Goal: Information Seeking & Learning: Check status

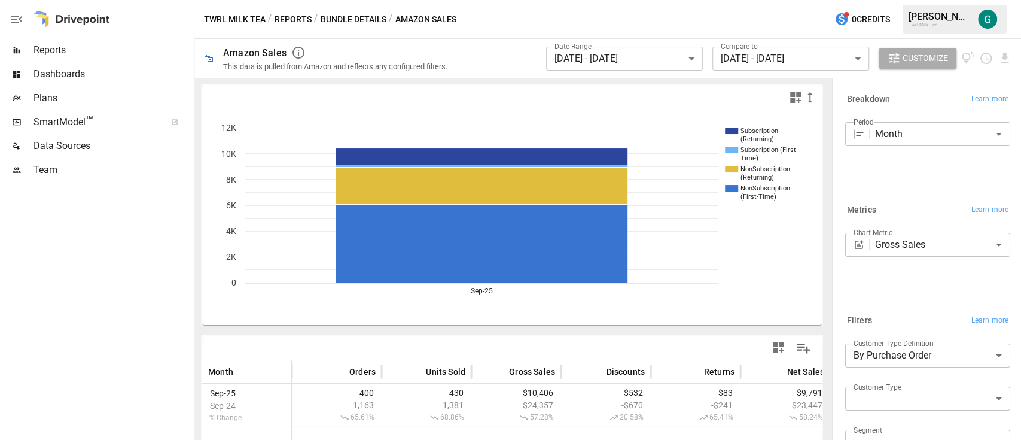
click at [688, 0] on body "**********" at bounding box center [510, 0] width 1021 height 0
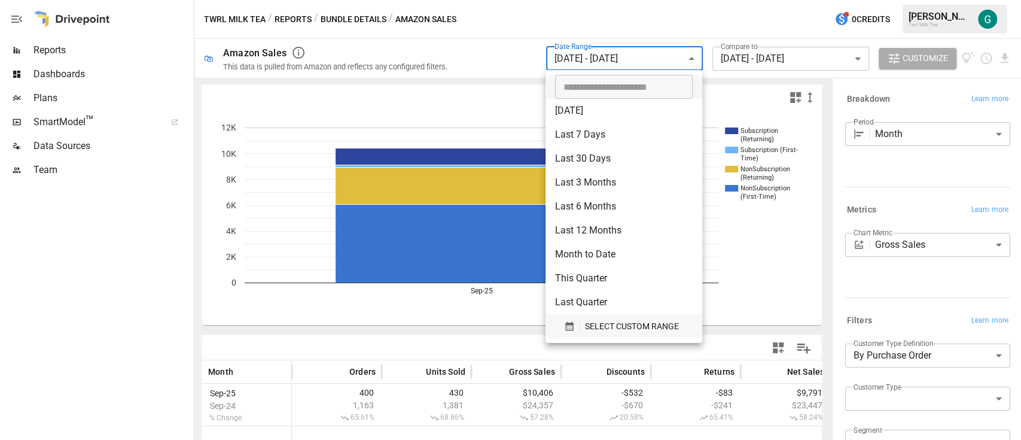
click at [603, 329] on span "SELECT CUSTOM RANGE" at bounding box center [632, 326] width 94 height 15
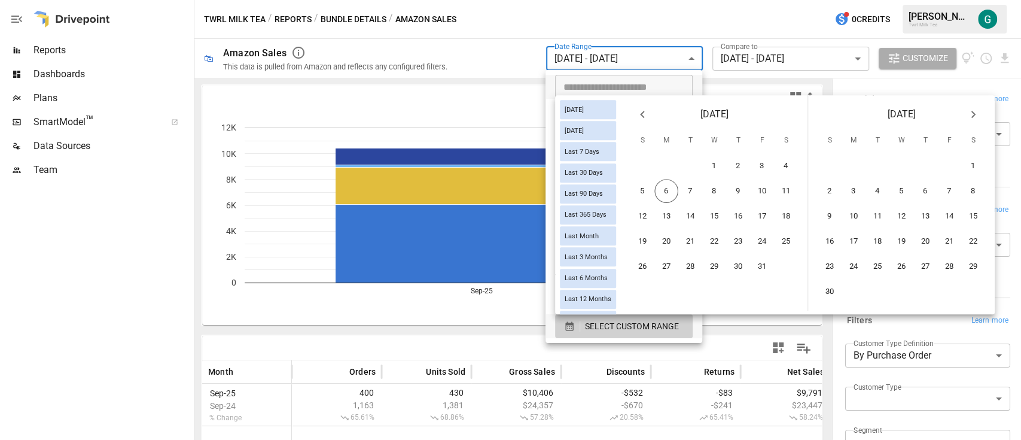
click at [650, 120] on icon "Previous month" at bounding box center [642, 114] width 14 height 14
click at [679, 174] on button "1" at bounding box center [667, 166] width 24 height 24
click at [702, 267] on button "30" at bounding box center [691, 266] width 24 height 24
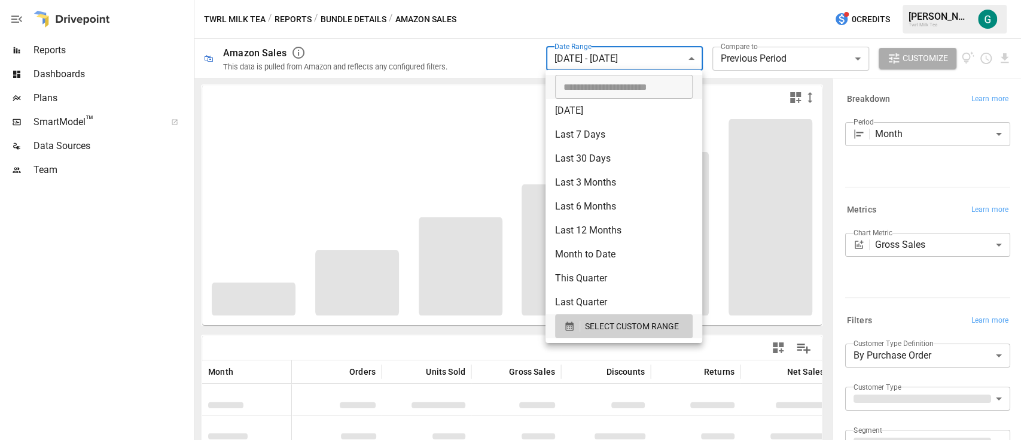
click at [854, 60] on div at bounding box center [510, 220] width 1021 height 440
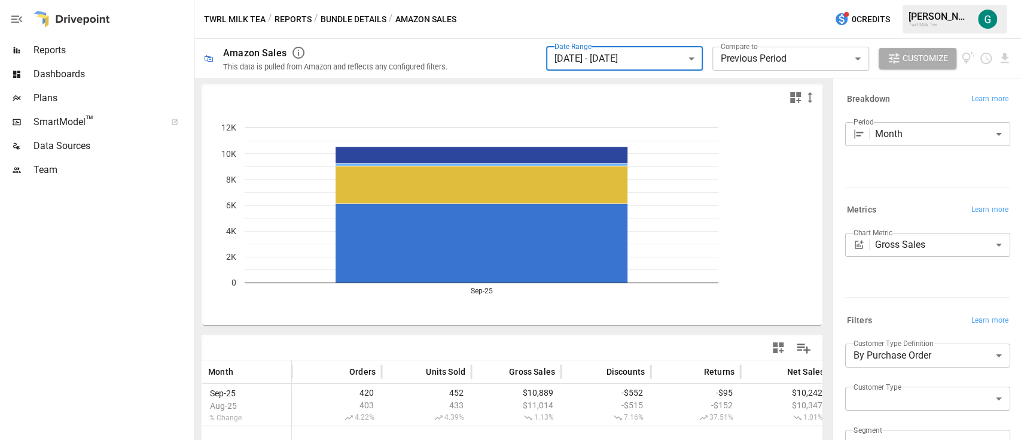
click at [854, 0] on body "**********" at bounding box center [510, 0] width 1021 height 0
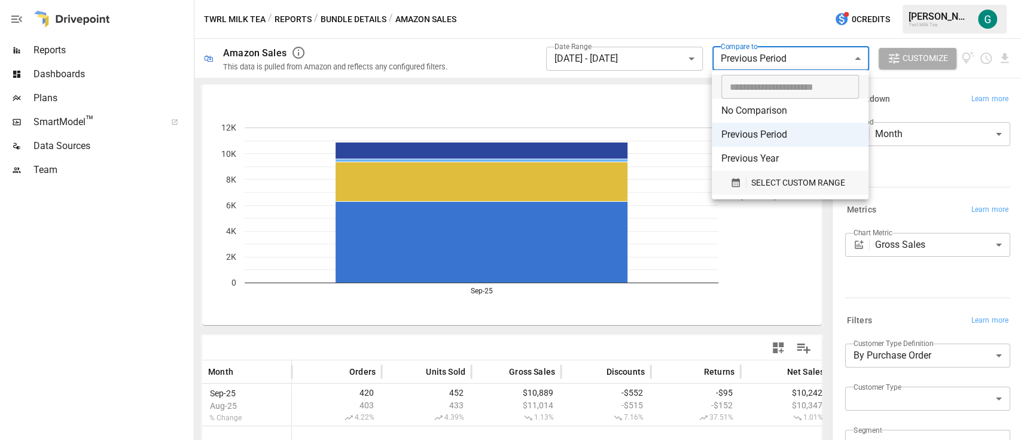
click at [771, 176] on span "SELECT CUSTOM RANGE" at bounding box center [799, 182] width 94 height 15
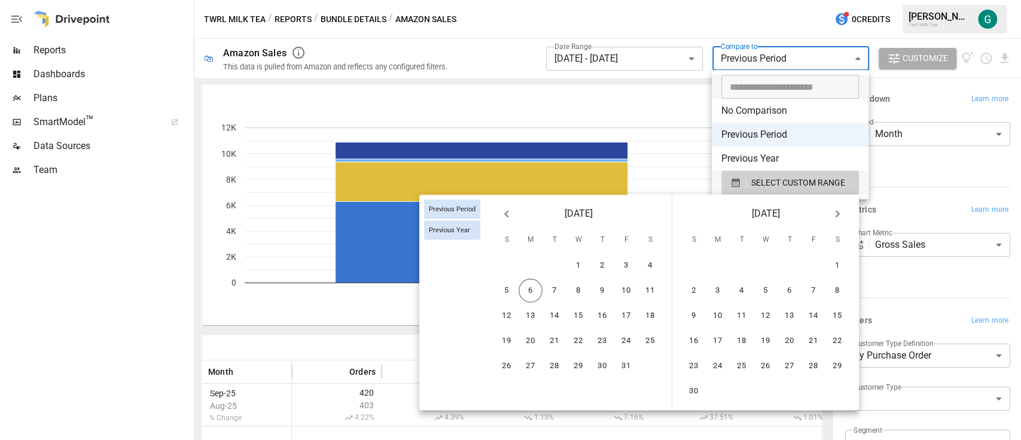
click at [506, 214] on icon "Previous month" at bounding box center [506, 213] width 4 height 7
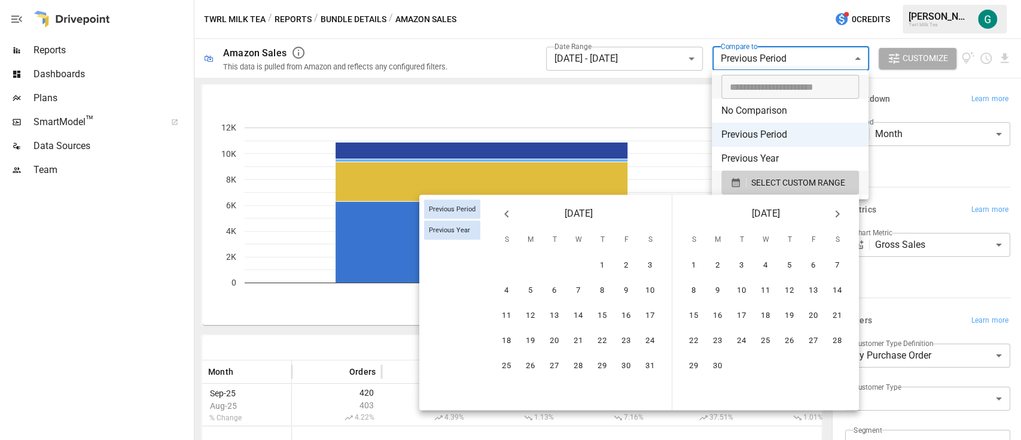
click at [506, 214] on icon "Previous month" at bounding box center [506, 213] width 4 height 7
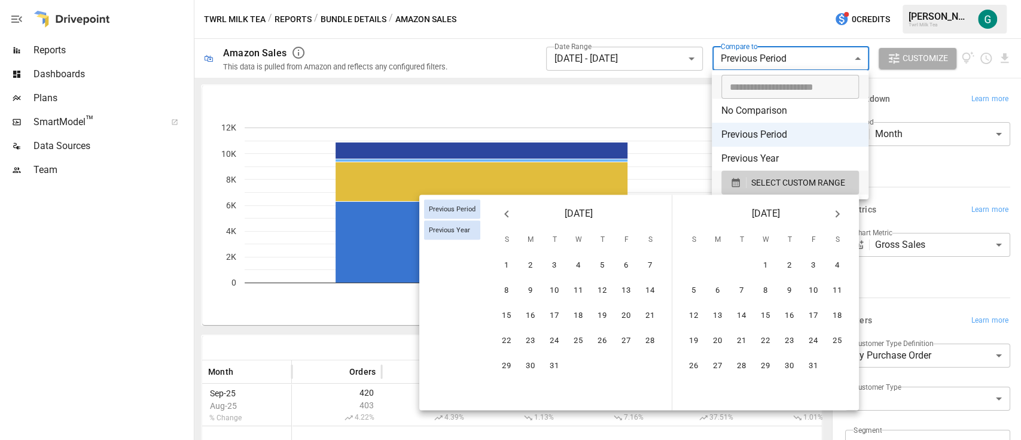
click at [506, 214] on icon "Previous month" at bounding box center [506, 213] width 4 height 7
click at [507, 220] on icon "Previous month" at bounding box center [507, 213] width 14 height 14
click at [696, 262] on button "1" at bounding box center [694, 266] width 24 height 24
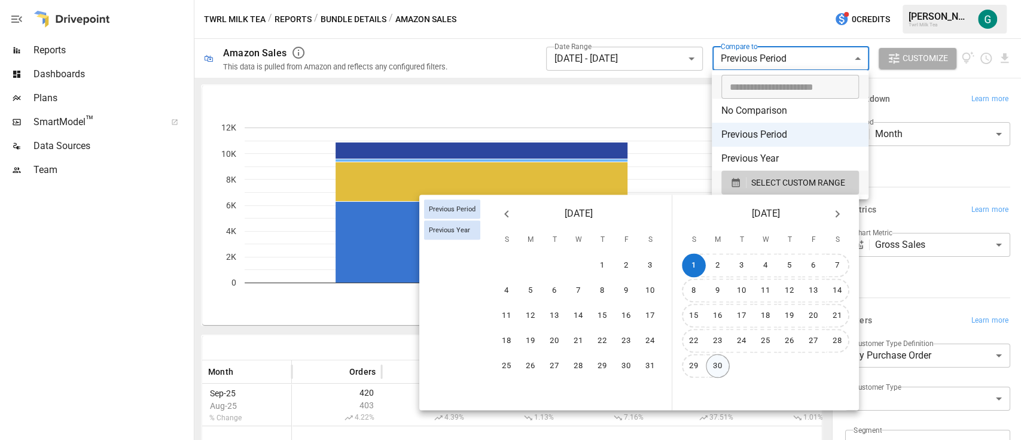
click at [719, 366] on button "30" at bounding box center [718, 366] width 24 height 24
type input "******"
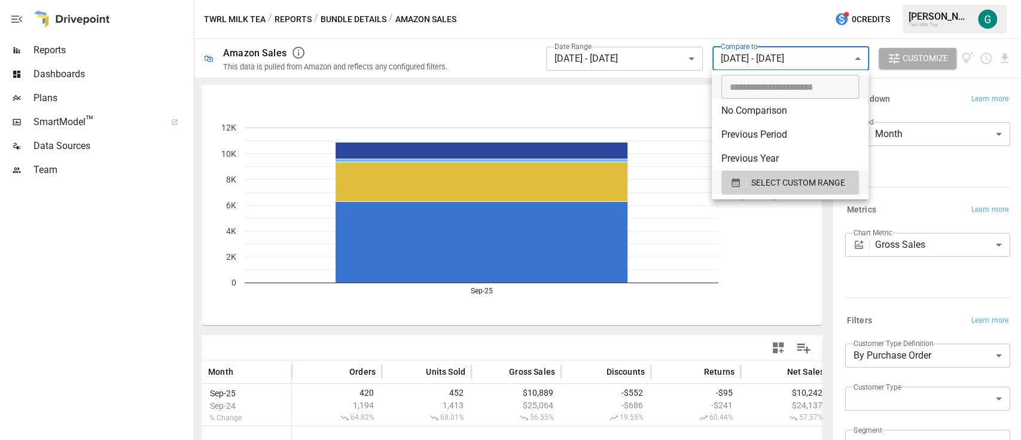
drag, startPoint x: 822, startPoint y: 293, endPoint x: 820, endPoint y: 319, distance: 26.4
click at [820, 319] on div at bounding box center [510, 220] width 1021 height 440
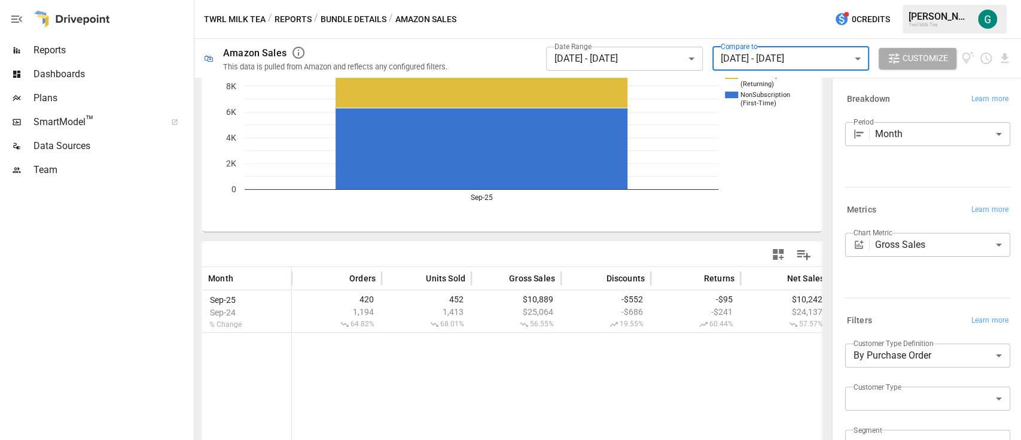
scroll to position [98, 0]
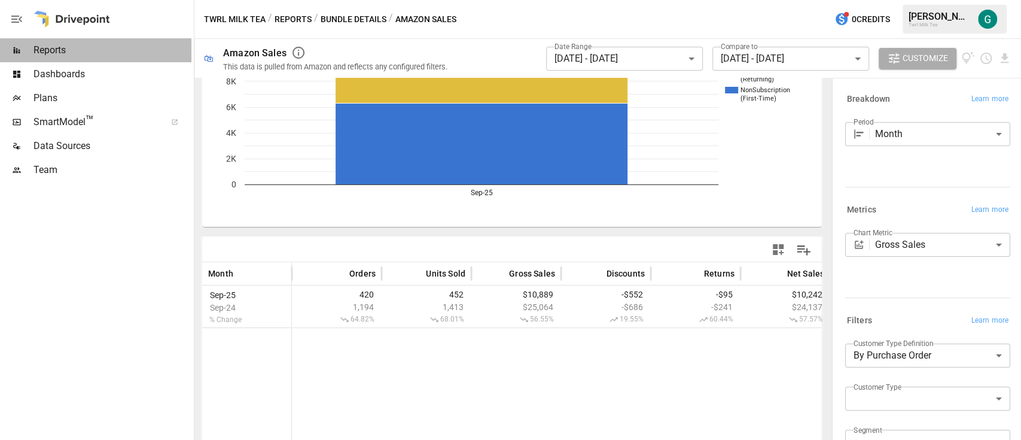
click at [61, 52] on span "Reports" at bounding box center [113, 50] width 158 height 14
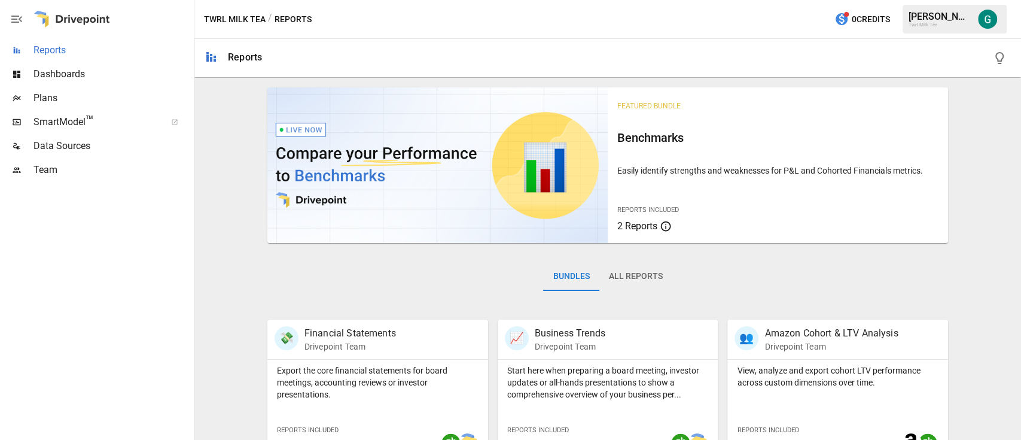
click at [61, 52] on span "Reports" at bounding box center [113, 50] width 158 height 14
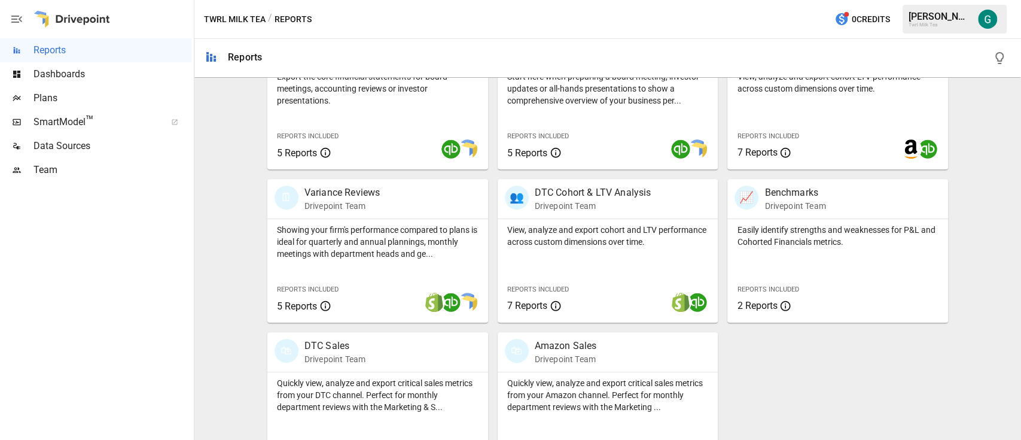
scroll to position [296, 0]
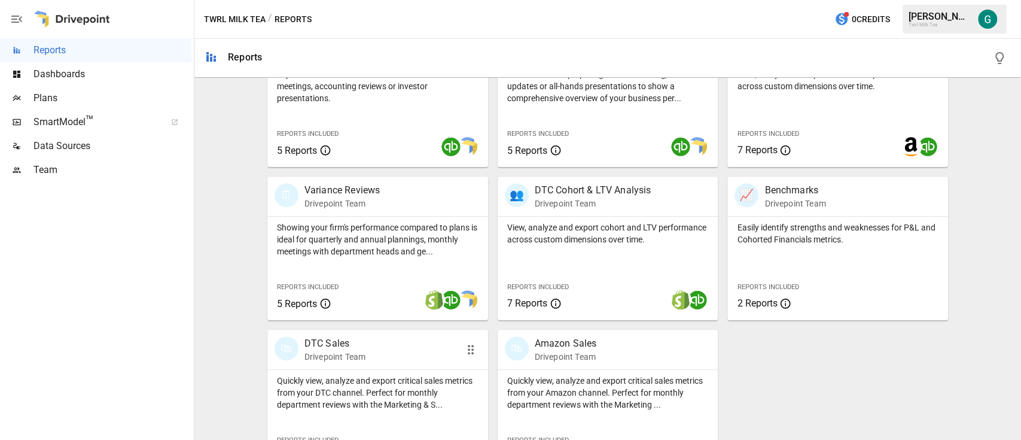
click at [336, 352] on p "Drivepoint Team" at bounding box center [335, 357] width 61 height 12
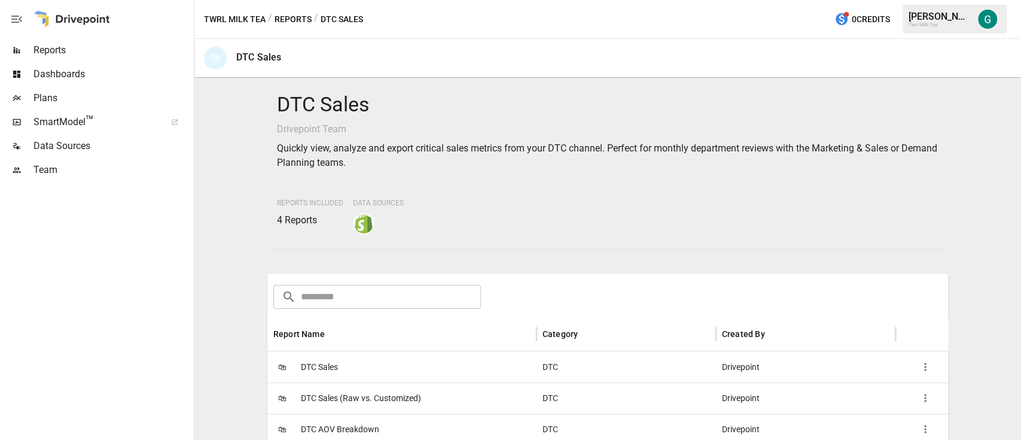
click at [331, 367] on span "DTC Sales" at bounding box center [319, 367] width 37 height 31
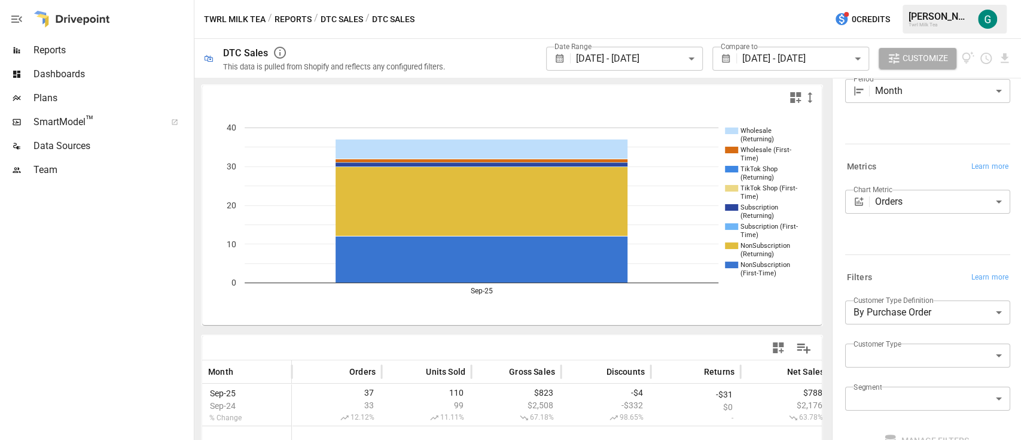
scroll to position [42, 0]
click at [665, 0] on body "**********" at bounding box center [510, 0] width 1021 height 0
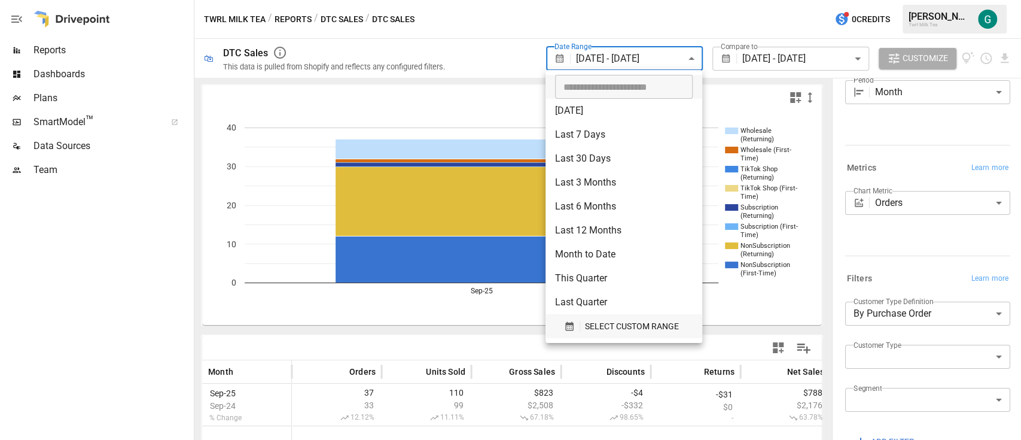
click at [588, 326] on span "SELECT CUSTOM RANGE" at bounding box center [632, 326] width 94 height 15
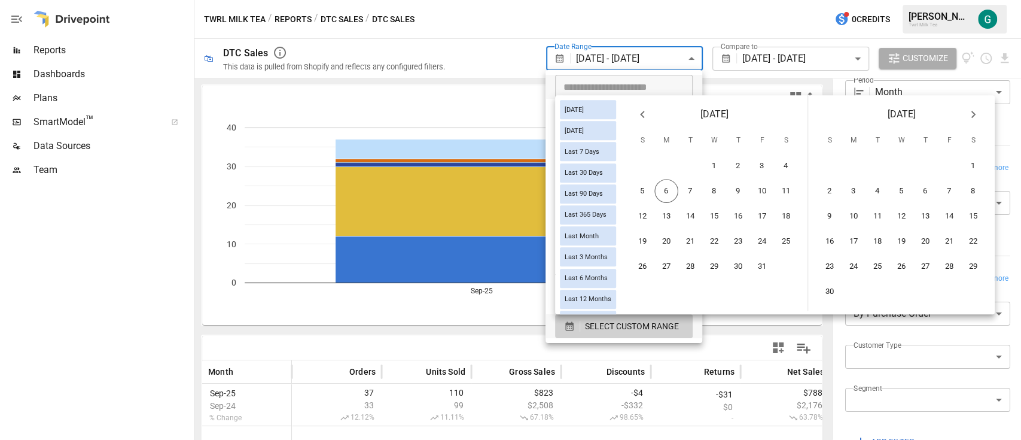
click at [650, 114] on icon "Previous month" at bounding box center [642, 114] width 14 height 14
click at [677, 169] on button "1" at bounding box center [667, 166] width 24 height 24
click at [698, 266] on button "30" at bounding box center [691, 266] width 24 height 24
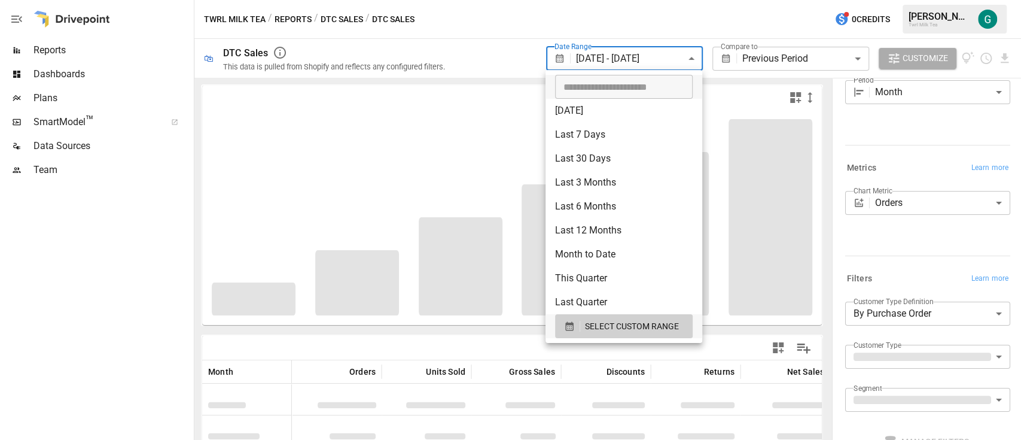
click at [826, 63] on div at bounding box center [510, 220] width 1021 height 440
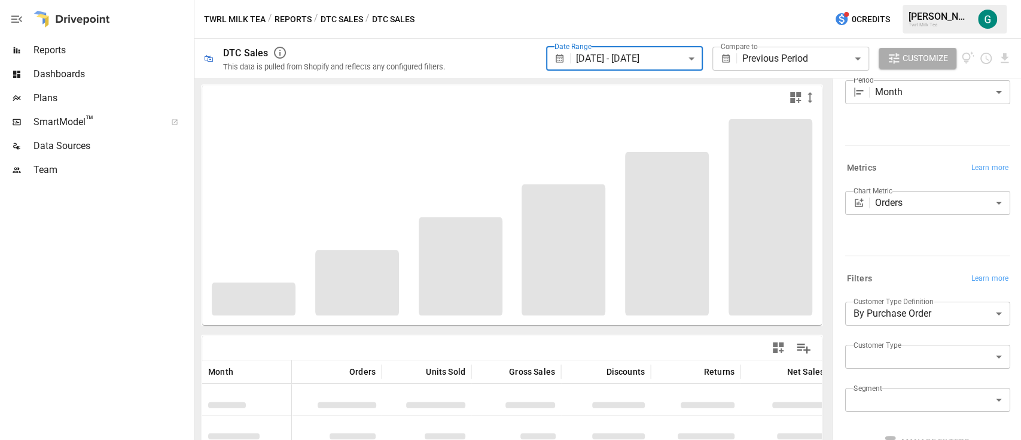
click at [857, 0] on body "**********" at bounding box center [510, 0] width 1021 height 0
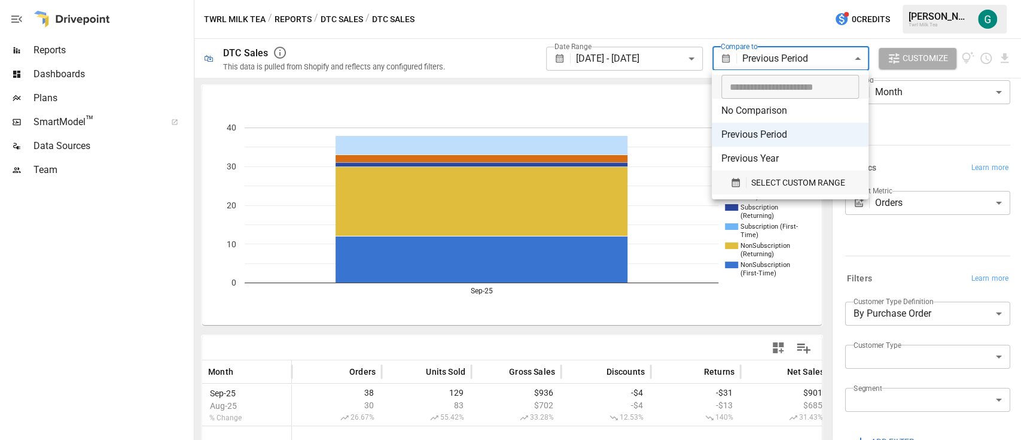
click at [777, 182] on span "SELECT CUSTOM RANGE" at bounding box center [799, 182] width 94 height 15
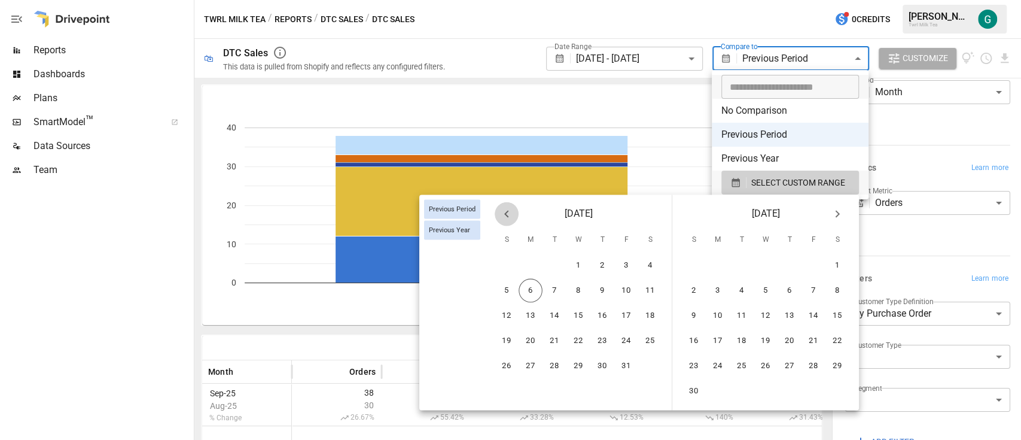
click at [507, 216] on icon "Previous month" at bounding box center [506, 213] width 4 height 7
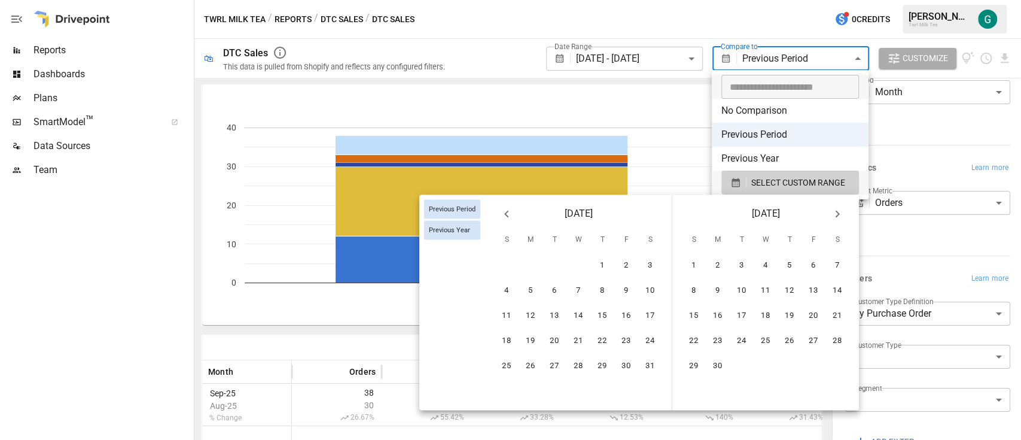
click at [507, 216] on icon "Previous month" at bounding box center [506, 213] width 4 height 7
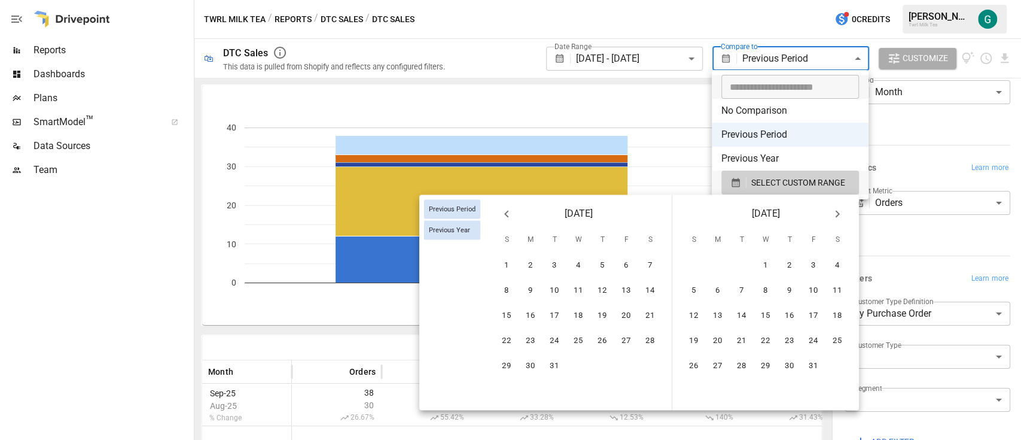
click at [507, 216] on icon "Previous month" at bounding box center [506, 213] width 4 height 7
click at [507, 261] on button "1" at bounding box center [507, 266] width 24 height 24
click at [536, 361] on button "30" at bounding box center [531, 366] width 24 height 24
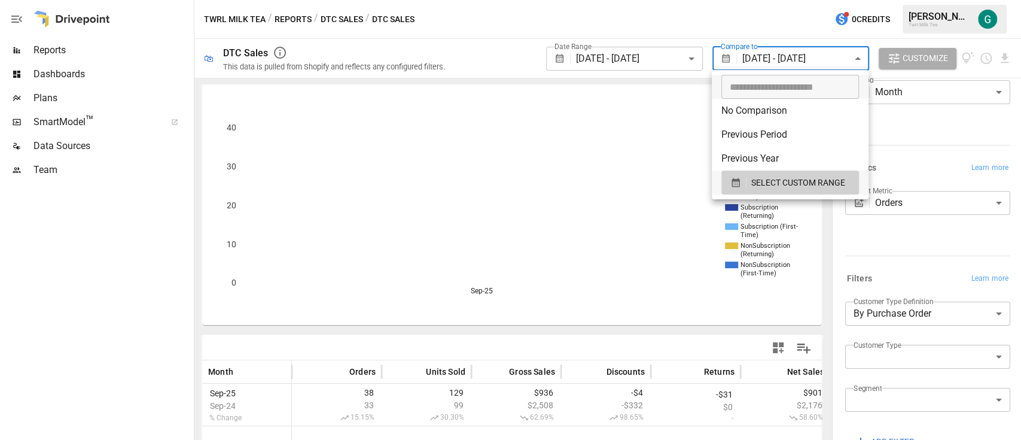
drag, startPoint x: 1018, startPoint y: 162, endPoint x: 1017, endPoint y: 138, distance: 23.9
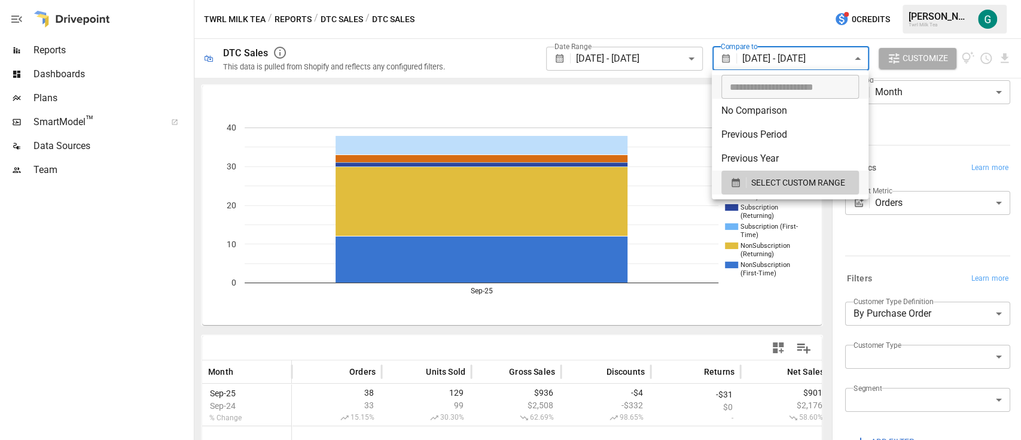
click at [1017, 138] on div at bounding box center [510, 220] width 1021 height 440
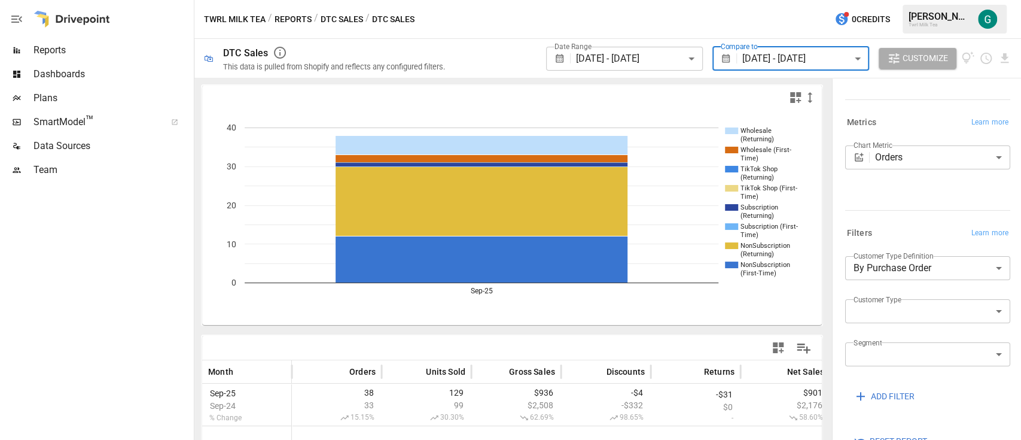
scroll to position [88, 0]
click at [692, 0] on body "**********" at bounding box center [510, 0] width 1021 height 0
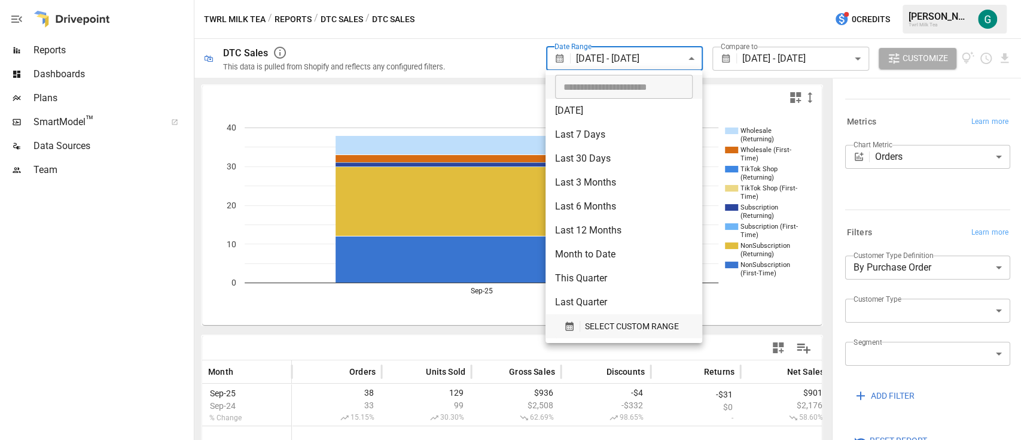
click at [615, 324] on span "SELECT CUSTOM RANGE" at bounding box center [632, 326] width 94 height 15
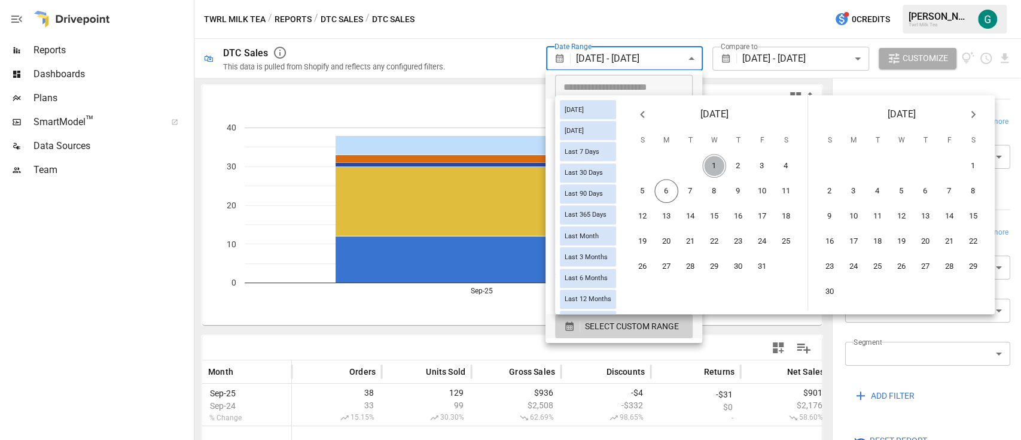
click at [726, 162] on button "1" at bounding box center [714, 166] width 24 height 24
click at [655, 191] on button "5" at bounding box center [643, 191] width 24 height 24
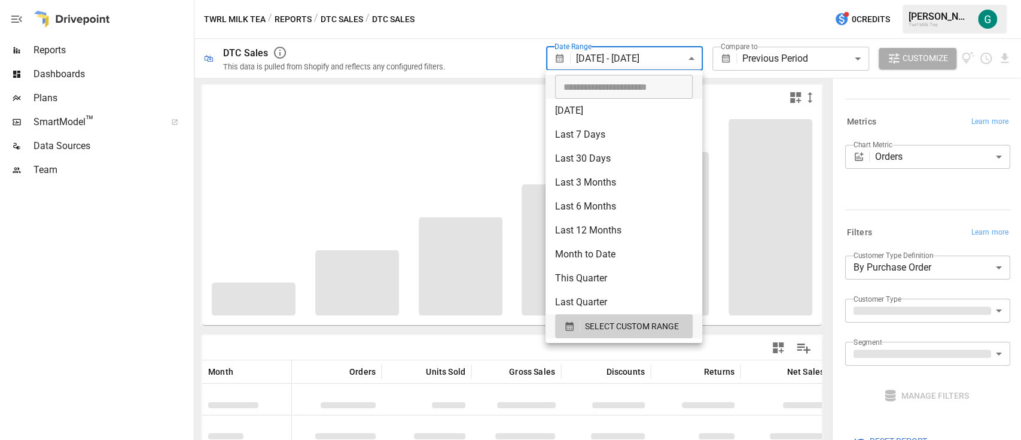
click at [781, 60] on div at bounding box center [510, 220] width 1021 height 440
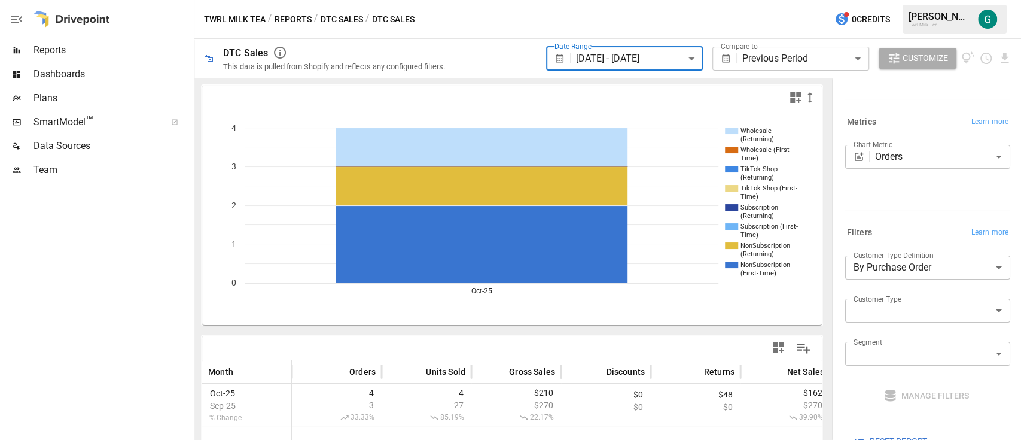
click at [781, 0] on body "**********" at bounding box center [510, 0] width 1021 height 0
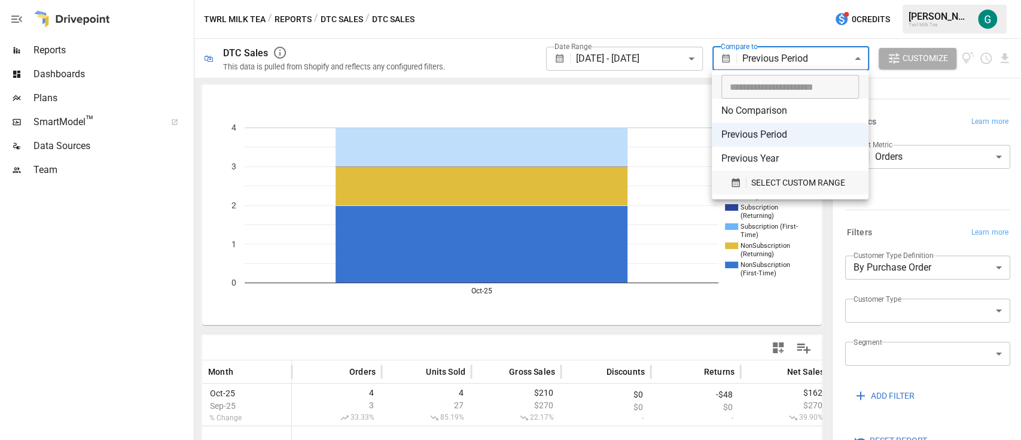
click at [771, 180] on span "SELECT CUSTOM RANGE" at bounding box center [799, 182] width 94 height 15
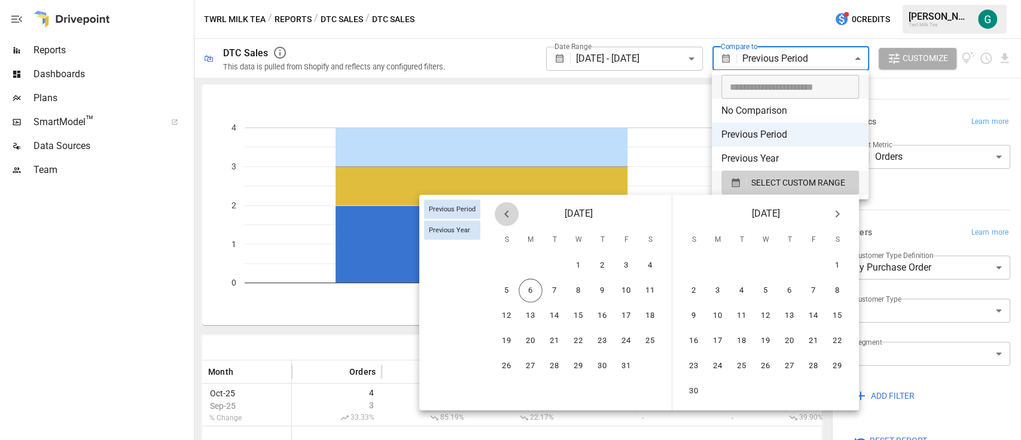
click at [506, 210] on icon "Previous month" at bounding box center [507, 213] width 14 height 14
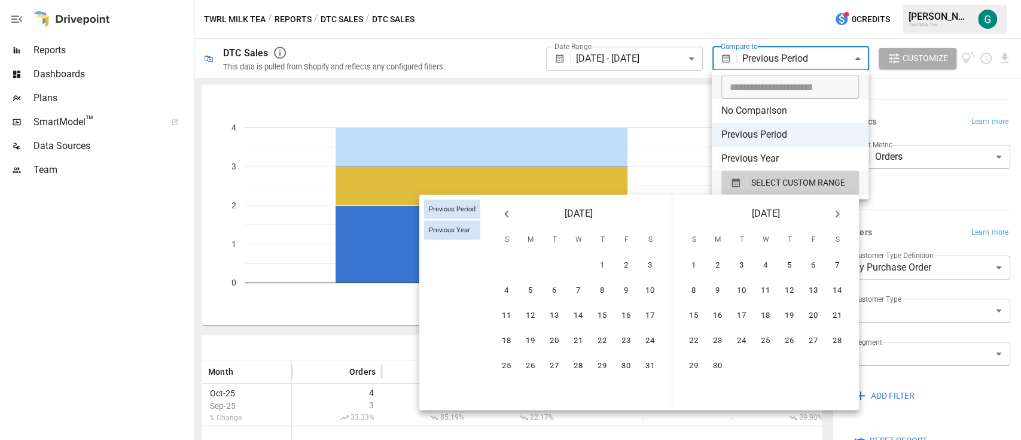
click at [506, 210] on icon "Previous month" at bounding box center [507, 213] width 14 height 14
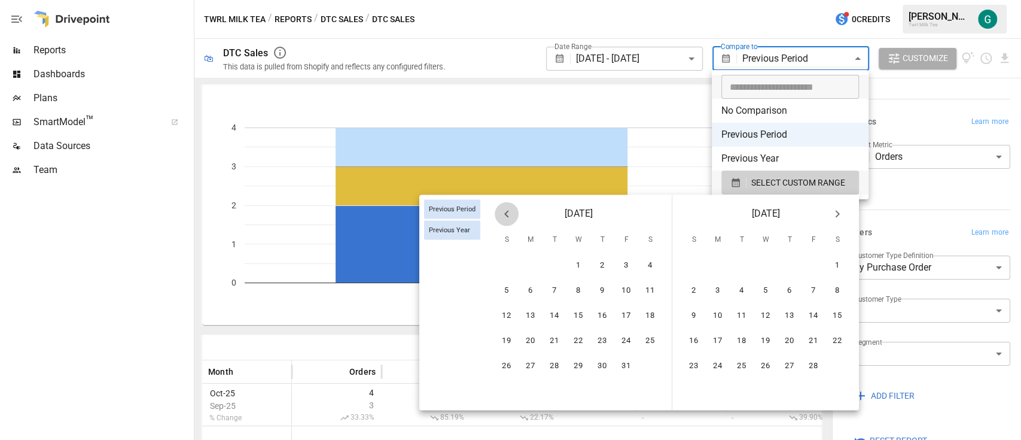
click at [506, 210] on icon "Previous month" at bounding box center [507, 213] width 14 height 14
click at [552, 266] on button "1" at bounding box center [555, 266] width 24 height 24
click at [655, 263] on button "5" at bounding box center [650, 266] width 24 height 24
type input "******"
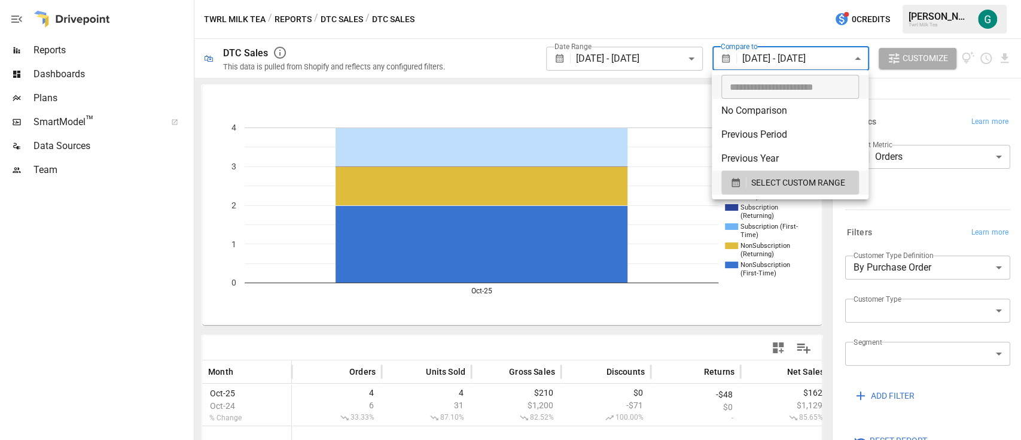
drag, startPoint x: 1020, startPoint y: 205, endPoint x: 1020, endPoint y: 233, distance: 28.1
click at [1020, 233] on div at bounding box center [510, 220] width 1021 height 440
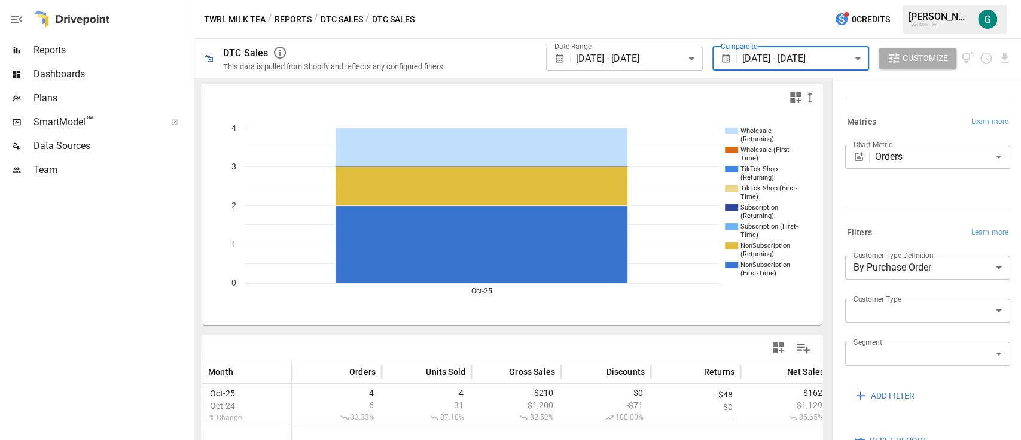
click at [58, 45] on span "Reports" at bounding box center [113, 50] width 158 height 14
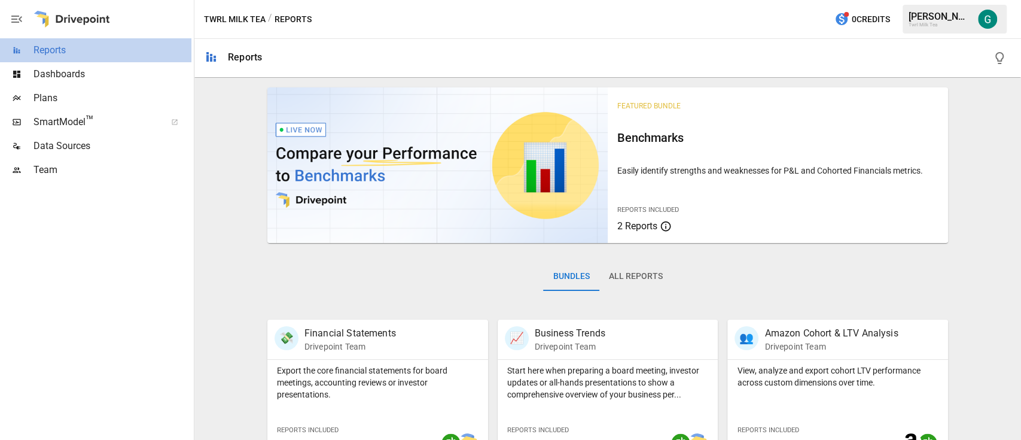
click at [53, 58] on div "Reports" at bounding box center [95, 50] width 191 height 24
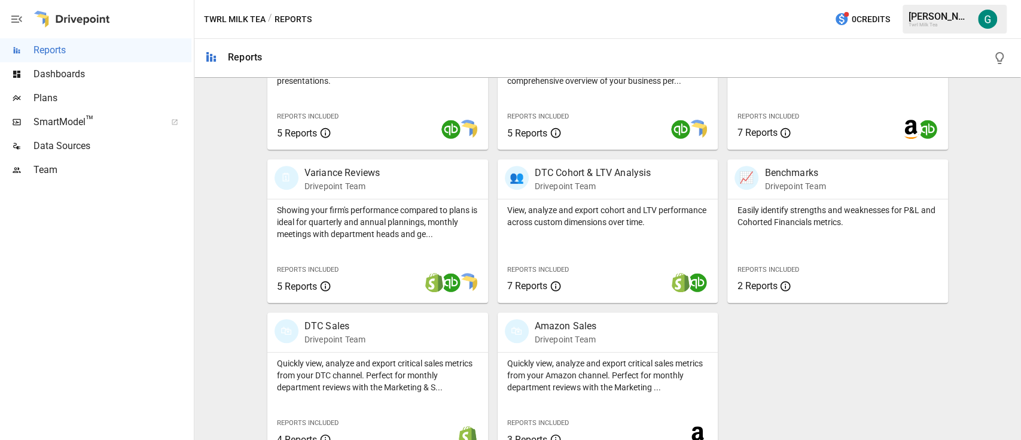
scroll to position [334, 0]
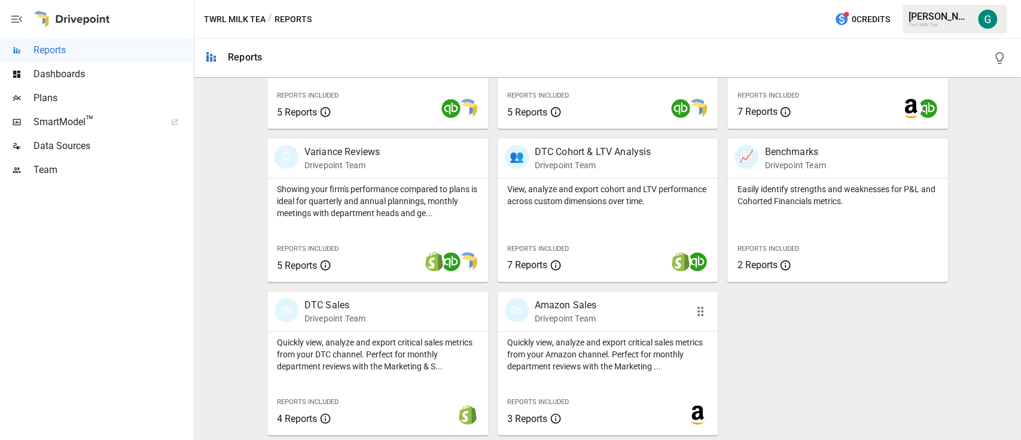
click at [582, 317] on p "Drivepoint Team" at bounding box center [566, 318] width 62 height 12
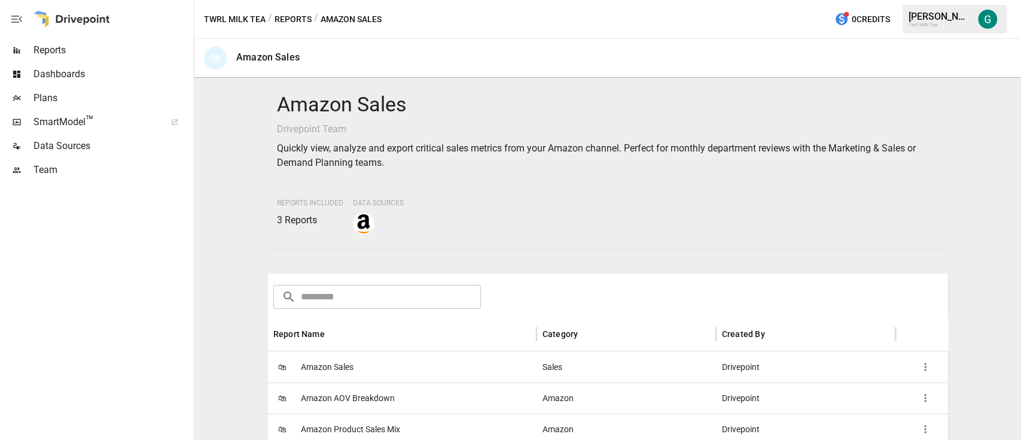
click at [349, 371] on span "Amazon Sales" at bounding box center [327, 367] width 53 height 31
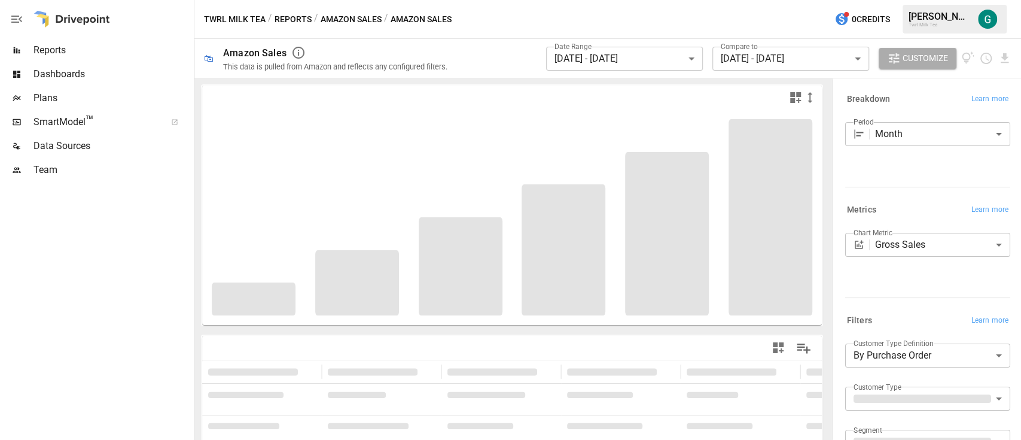
click at [685, 0] on body "**********" at bounding box center [510, 0] width 1021 height 0
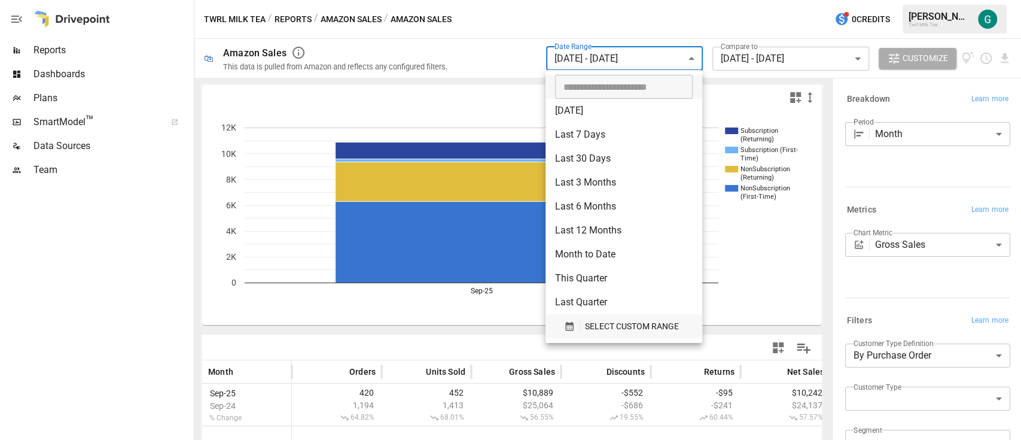
click at [570, 327] on icon "button" at bounding box center [569, 326] width 11 height 11
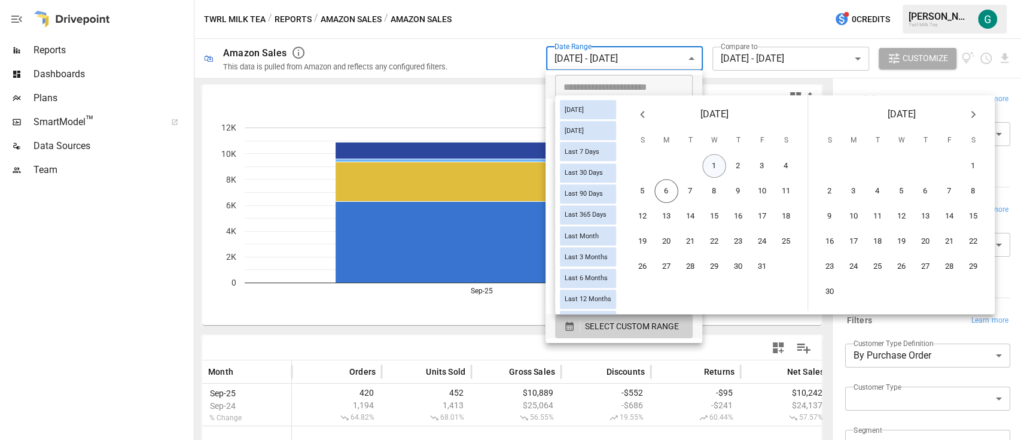
click at [726, 170] on button "1" at bounding box center [714, 166] width 24 height 24
click at [655, 190] on button "5" at bounding box center [643, 191] width 24 height 24
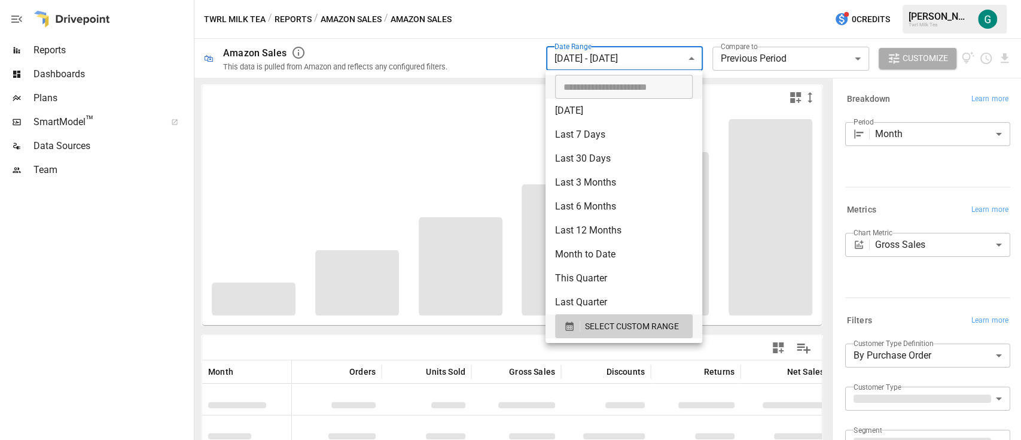
click at [795, 69] on div at bounding box center [510, 220] width 1021 height 440
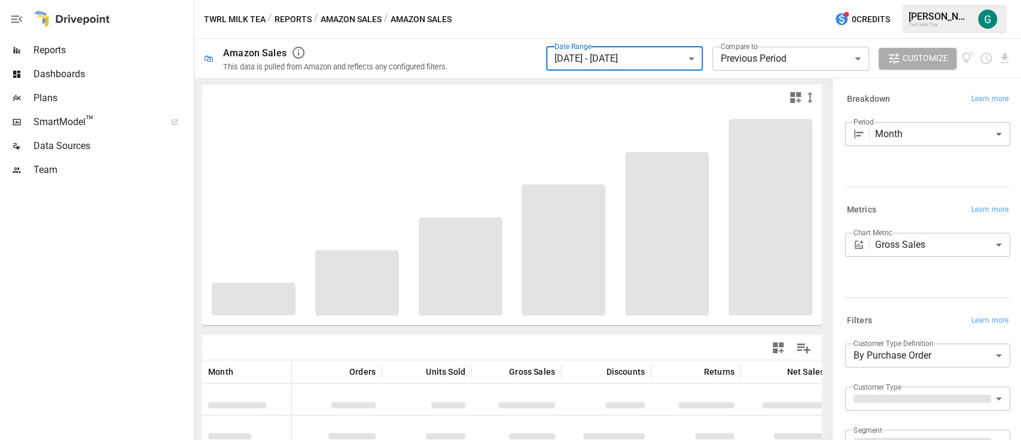
click at [816, 0] on body "**********" at bounding box center [510, 0] width 1021 height 0
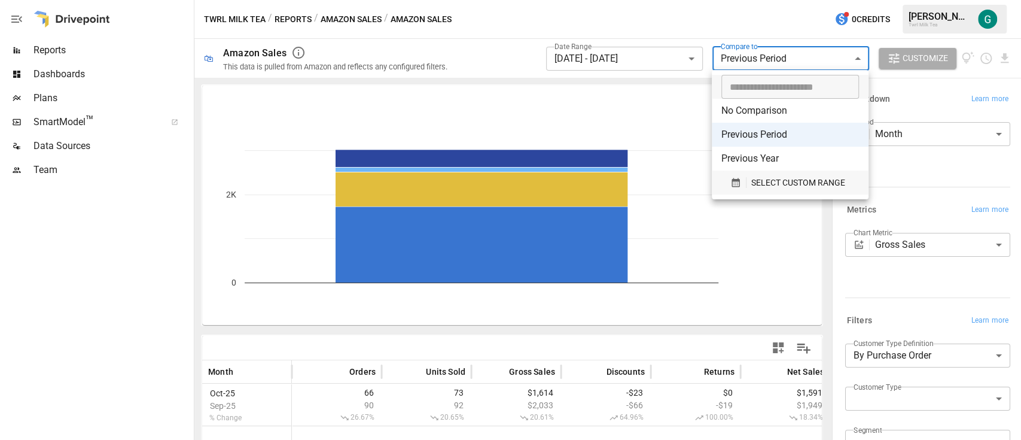
click at [765, 177] on span "SELECT CUSTOM RANGE" at bounding box center [799, 182] width 94 height 15
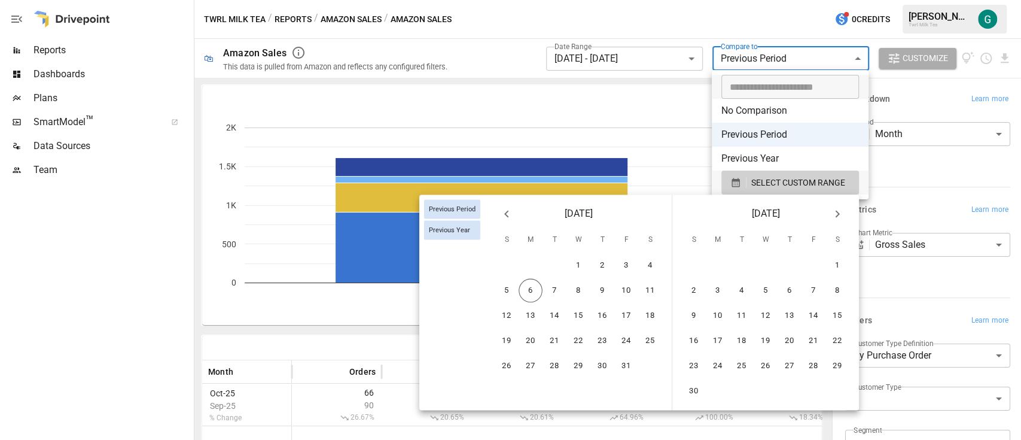
click at [504, 216] on icon "Previous month" at bounding box center [507, 213] width 14 height 14
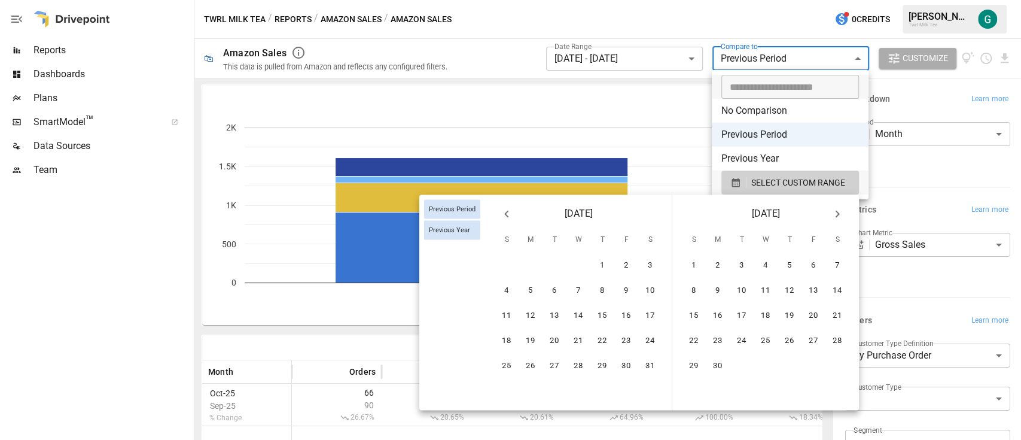
click at [504, 216] on icon "Previous month" at bounding box center [507, 213] width 14 height 14
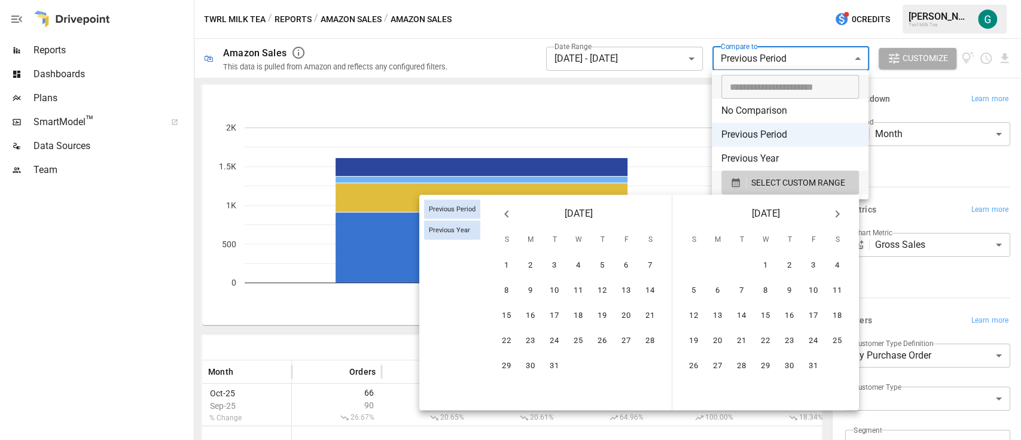
click at [504, 216] on icon "Previous month" at bounding box center [507, 213] width 14 height 14
click at [558, 257] on button "1" at bounding box center [555, 266] width 24 height 24
click at [648, 263] on button "5" at bounding box center [650, 266] width 24 height 24
type input "******"
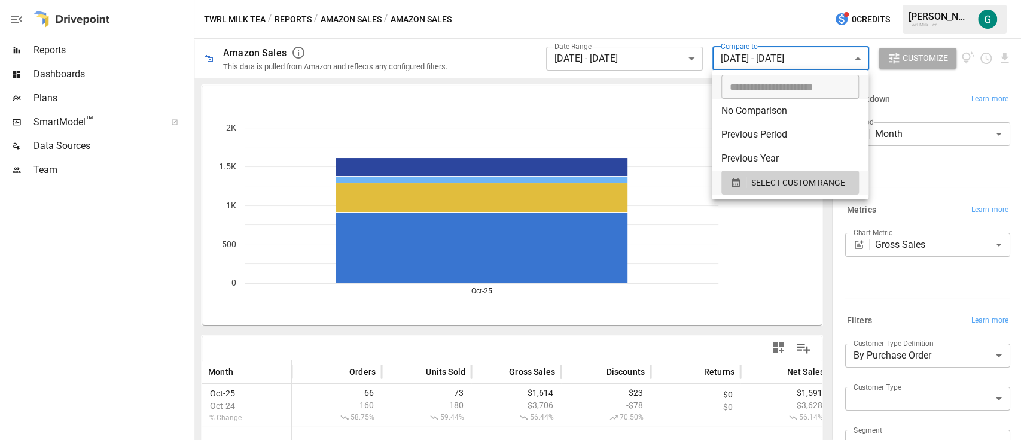
drag, startPoint x: 1014, startPoint y: 116, endPoint x: 1010, endPoint y: 165, distance: 49.2
click at [1010, 165] on div at bounding box center [510, 220] width 1021 height 440
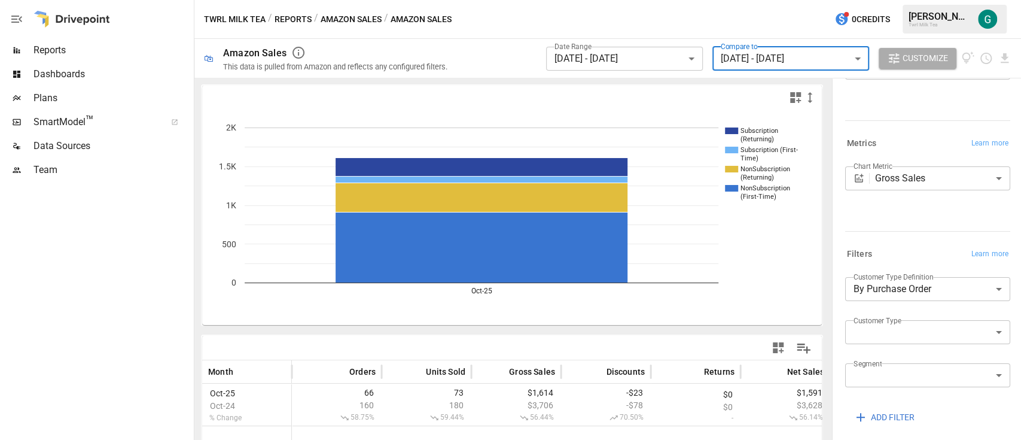
scroll to position [68, 0]
